Goal: Task Accomplishment & Management: Complete application form

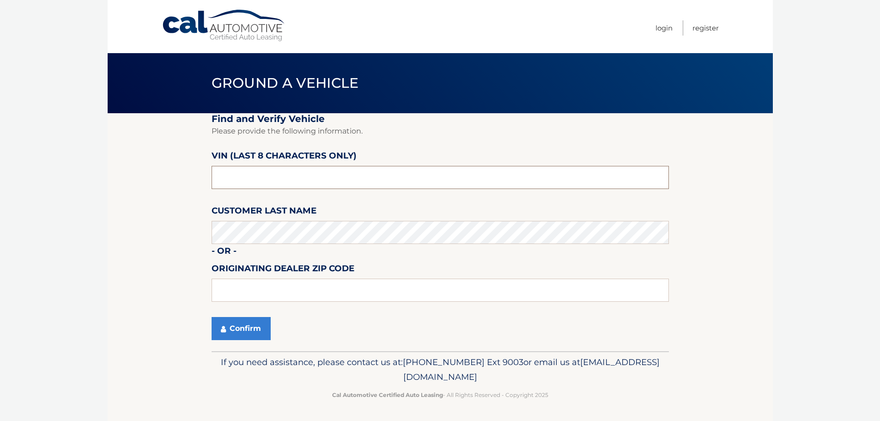
click at [263, 180] on input "text" at bounding box center [440, 177] width 457 height 23
type input "nc134129"
click at [256, 332] on button "Confirm" at bounding box center [241, 328] width 59 height 23
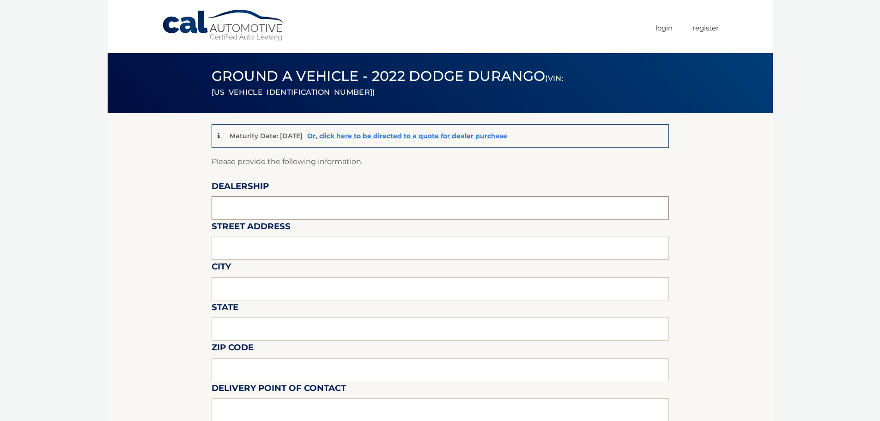
click at [253, 208] on input "text" at bounding box center [440, 207] width 457 height 23
type input "transitowne dcjr"
type input "[STREET_ADDRESS]"
type input "[GEOGRAPHIC_DATA]"
type input "[US_STATE]"
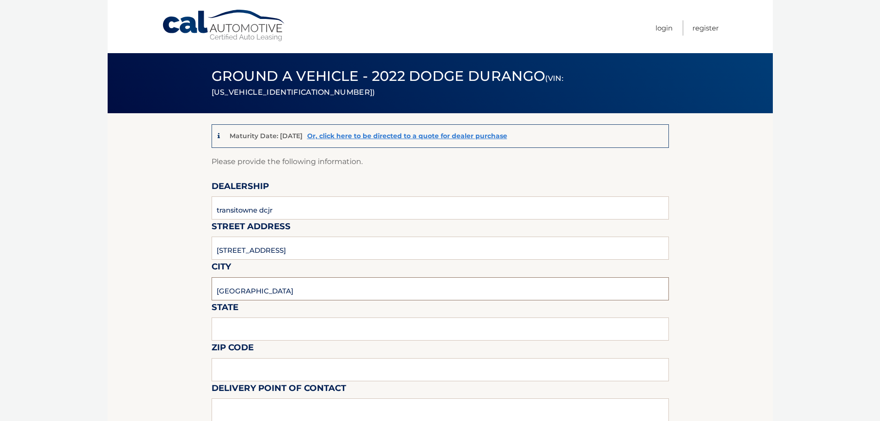
type input "14221"
type input "felix phil arcuri"
type input "7166348000"
type input "fparcuri@transitowne.com"
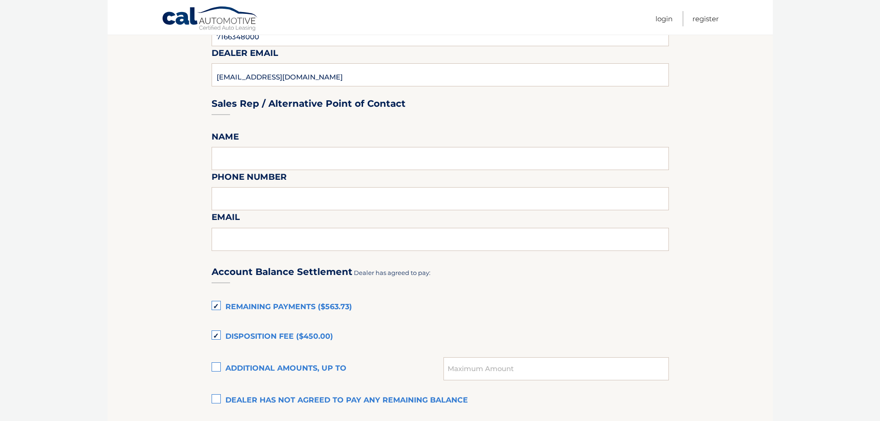
scroll to position [462, 0]
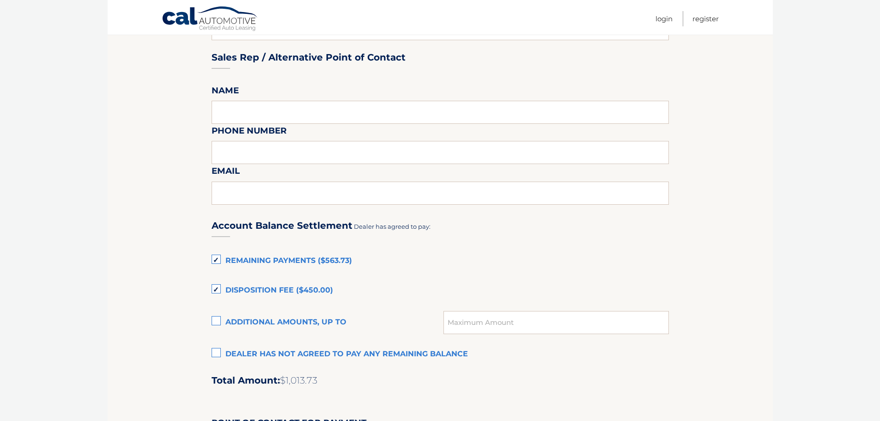
click at [214, 259] on label "Remaining Payments ($563.73)" at bounding box center [440, 261] width 457 height 18
click at [0, 0] on input "Remaining Payments ($563.73)" at bounding box center [0, 0] width 0 height 0
click at [216, 354] on label "Dealer has not agreed to pay any remaining balance" at bounding box center [440, 354] width 457 height 18
click at [0, 0] on input "Dealer has not agreed to pay any remaining balance" at bounding box center [0, 0] width 0 height 0
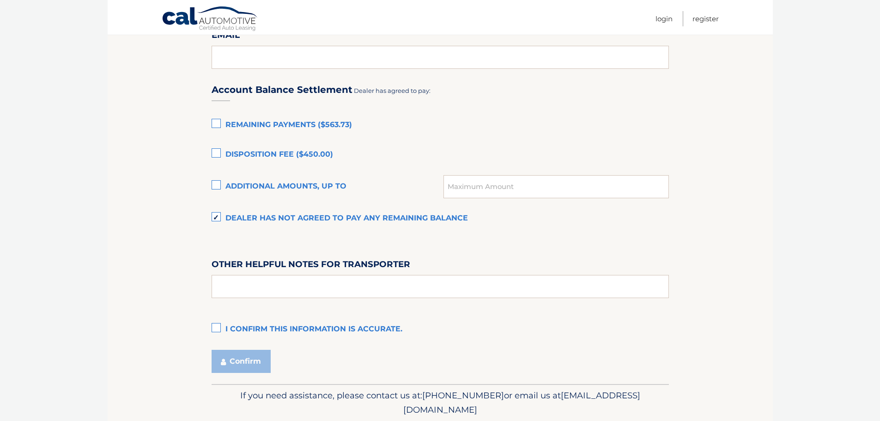
scroll to position [601, 0]
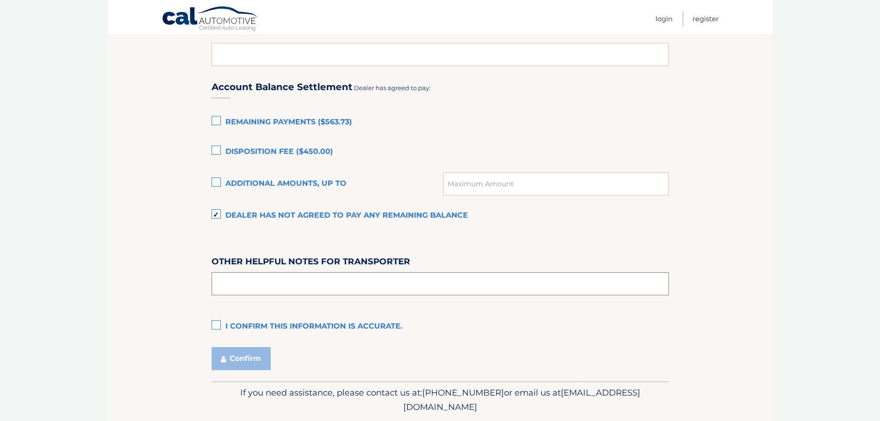
click at [245, 286] on input "text" at bounding box center [440, 283] width 457 height 23
type input "please pick up monday thru thursday 9 to 5 or saturday 9 to 5"
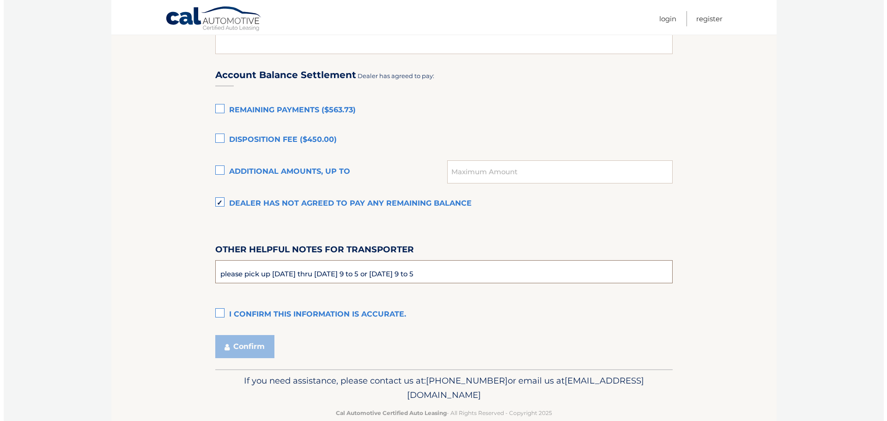
scroll to position [631, 0]
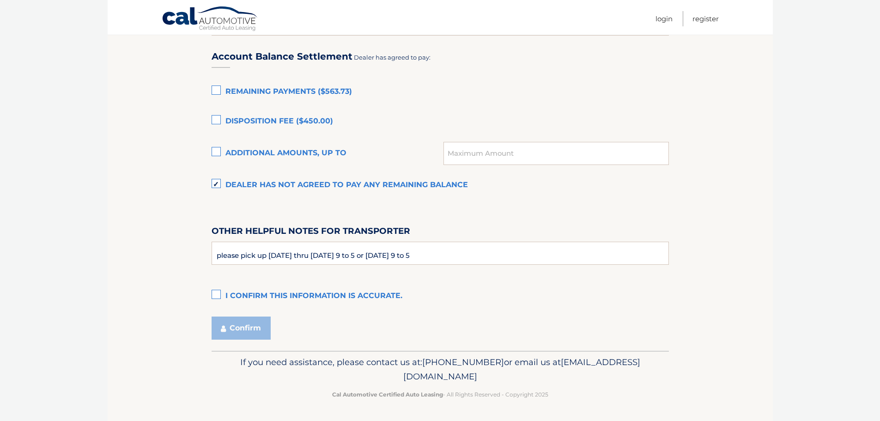
click at [215, 290] on label "I confirm this information is accurate." at bounding box center [440, 296] width 457 height 18
click at [0, 0] on input "I confirm this information is accurate." at bounding box center [0, 0] width 0 height 0
click at [244, 328] on button "Confirm" at bounding box center [241, 328] width 59 height 23
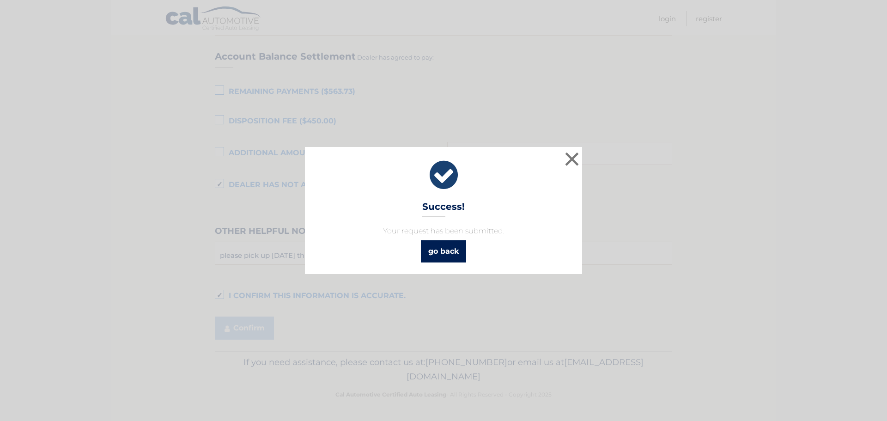
click at [442, 246] on link "go back" at bounding box center [443, 251] width 45 height 22
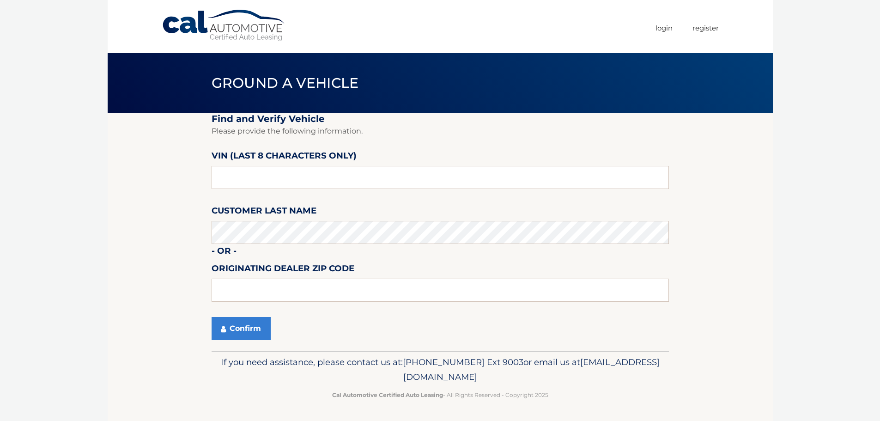
click at [121, 199] on section "Find and Verify Vehicle Please provide the following information. VIN (last 8 c…" at bounding box center [440, 232] width 665 height 238
click at [243, 179] on input "text" at bounding box center [440, 177] width 457 height 23
type input "nc134129"
click at [246, 329] on button "Confirm" at bounding box center [241, 328] width 59 height 23
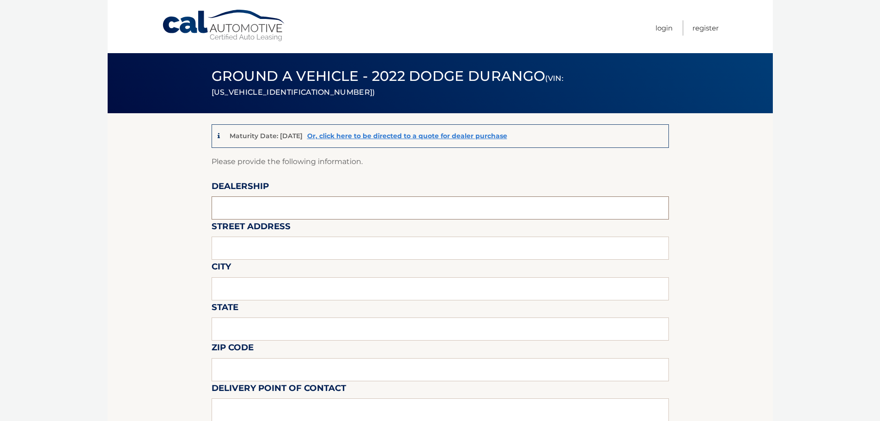
click at [256, 213] on input "text" at bounding box center [440, 207] width 457 height 23
type input "transitowne dcjr"
type input "7408 transit rd"
type input "williamsville"
type input "new york"
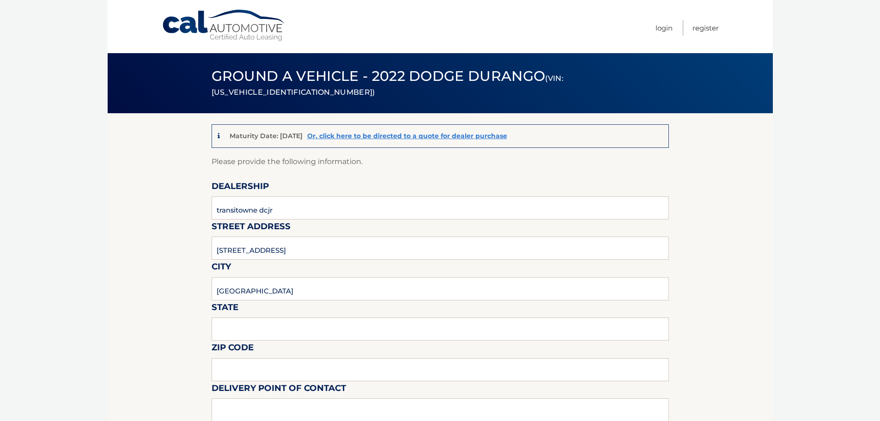
type input "14221"
type input "felix phil arcuri"
type input "7166348000"
type input "fparcuri@transitowne.com"
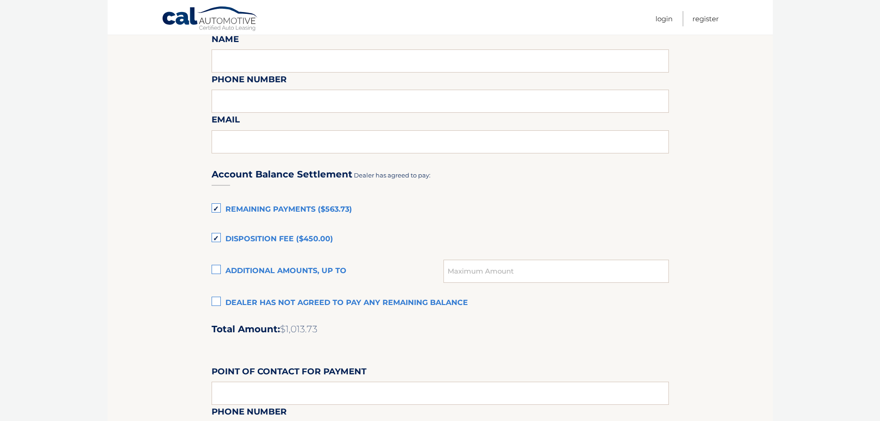
scroll to position [555, 0]
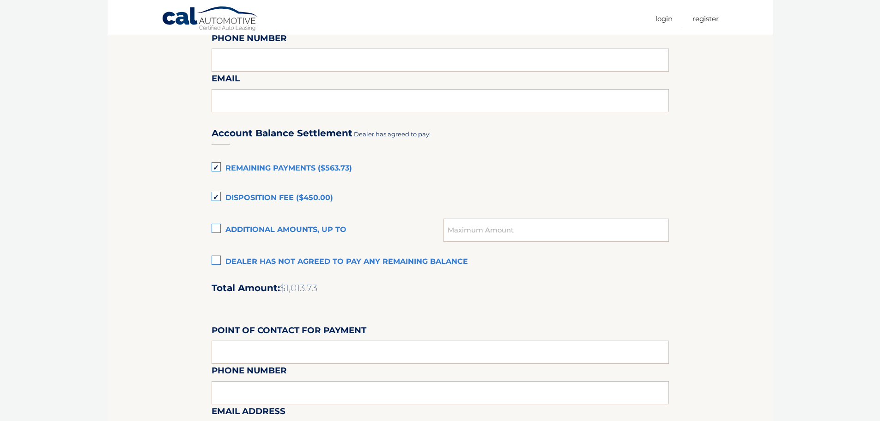
click at [217, 259] on label "Dealer has not agreed to pay any remaining balance" at bounding box center [440, 262] width 457 height 18
click at [0, 0] on input "Dealer has not agreed to pay any remaining balance" at bounding box center [0, 0] width 0 height 0
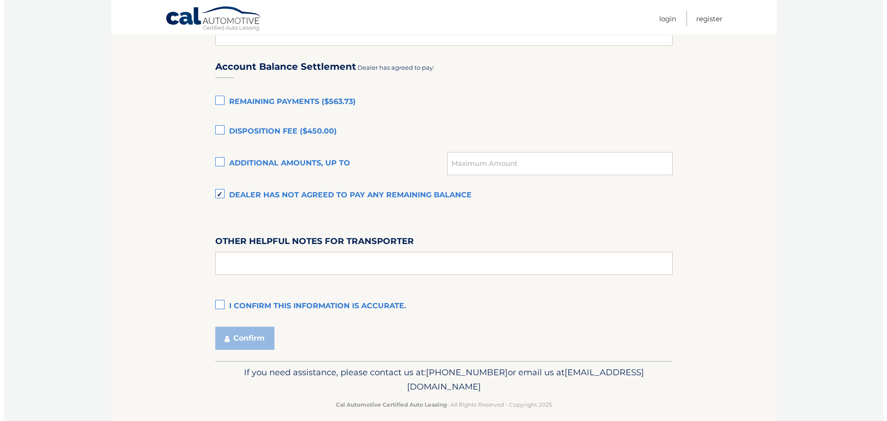
scroll to position [631, 0]
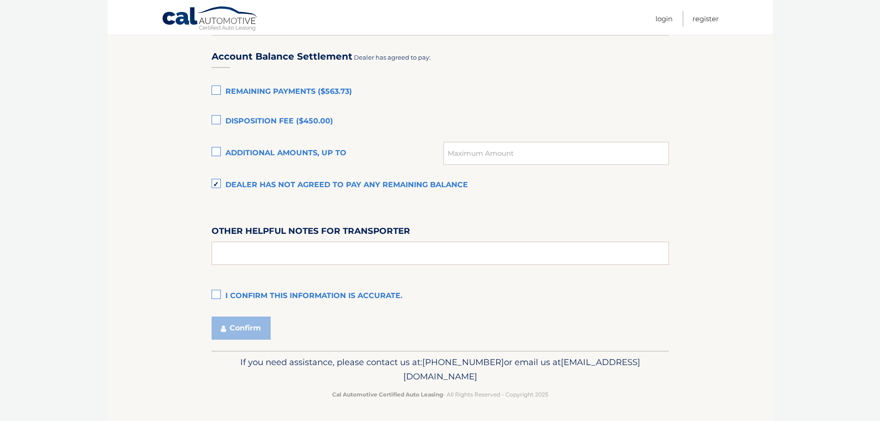
click at [214, 295] on label "I confirm this information is accurate." at bounding box center [440, 296] width 457 height 18
click at [0, 0] on input "I confirm this information is accurate." at bounding box center [0, 0] width 0 height 0
click at [245, 324] on button "Confirm" at bounding box center [241, 328] width 59 height 23
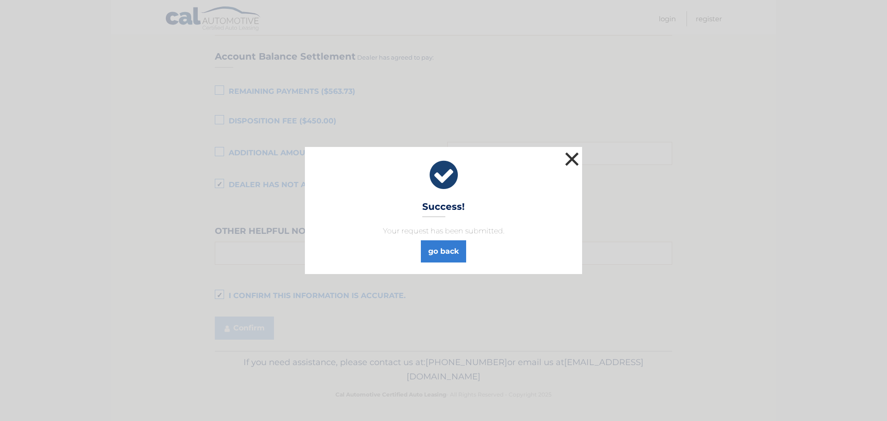
click at [574, 158] on button "×" at bounding box center [572, 159] width 18 height 18
